Goal: Find specific page/section: Find specific page/section

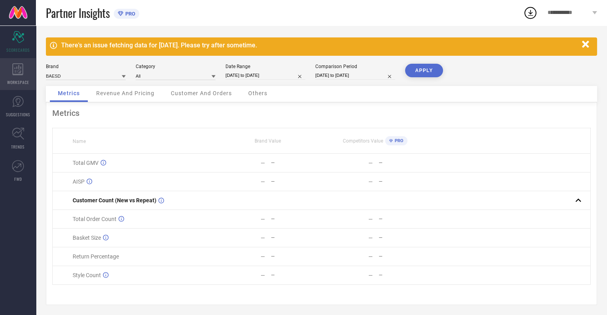
click at [22, 69] on icon at bounding box center [17, 69] width 11 height 12
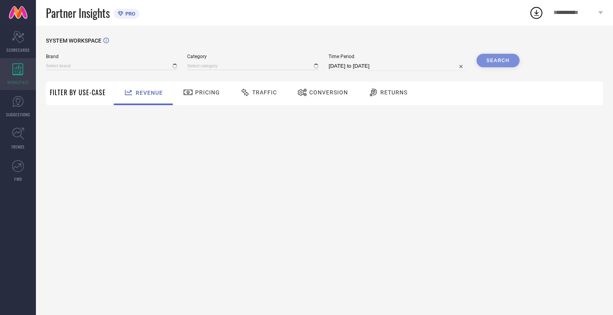
type input "BAESD"
type input "All"
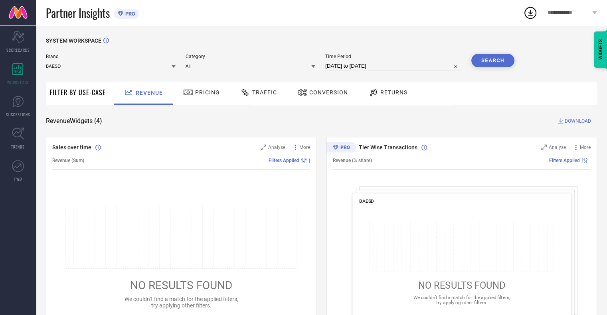
click at [195, 91] on span "Pricing" at bounding box center [207, 92] width 25 height 6
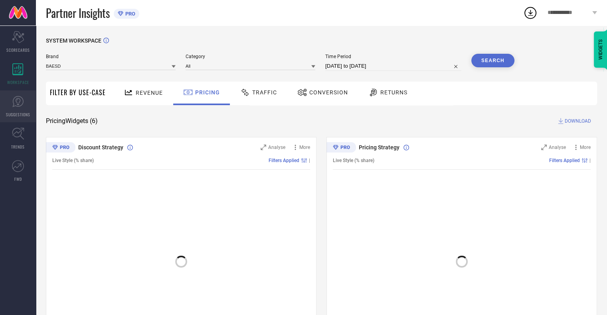
click at [18, 105] on icon at bounding box center [18, 102] width 12 height 12
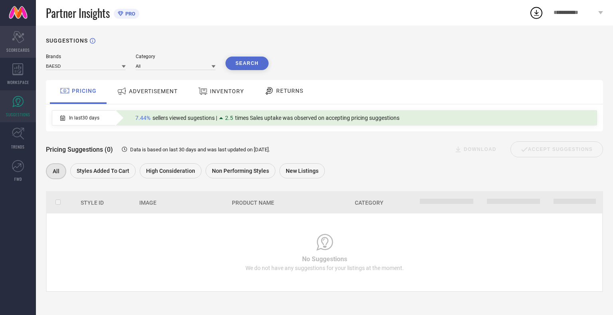
click at [23, 51] on span "SCORECARDS" at bounding box center [18, 50] width 24 height 6
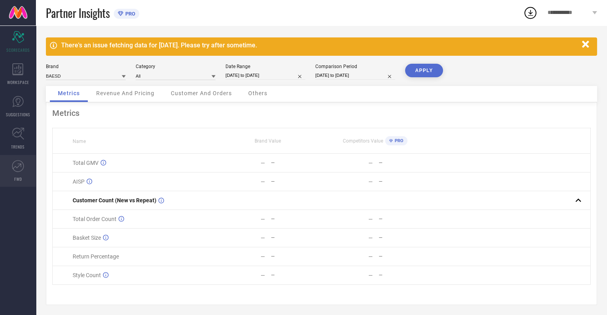
click at [23, 166] on icon at bounding box center [18, 166] width 12 height 12
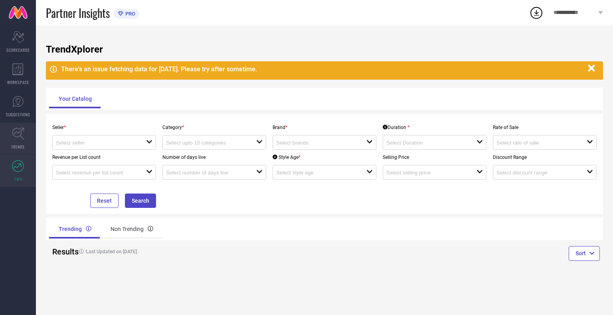
click at [22, 140] on icon at bounding box center [18, 134] width 12 height 12
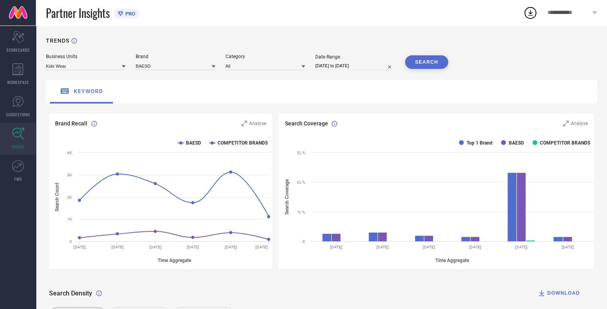
click at [213, 66] on icon at bounding box center [213, 66] width 4 height 3
click at [213, 66] on icon at bounding box center [213, 67] width 4 height 4
click at [24, 112] on span "SUGGESTIONS" at bounding box center [18, 115] width 24 height 6
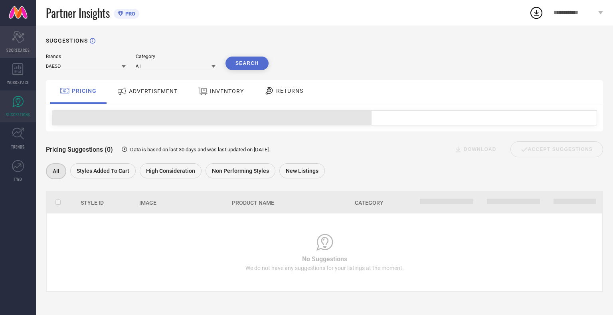
click at [22, 37] on icon at bounding box center [18, 37] width 12 height 12
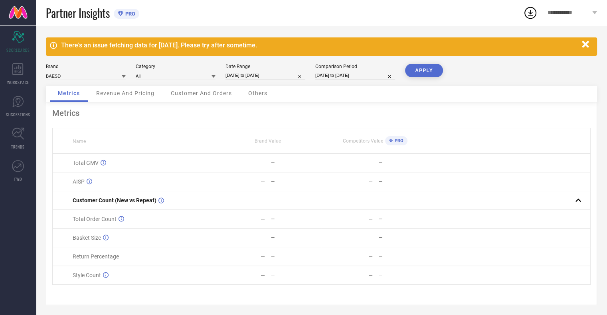
click at [589, 43] on icon "button" at bounding box center [585, 44] width 10 height 10
